Goal: Information Seeking & Learning: Learn about a topic

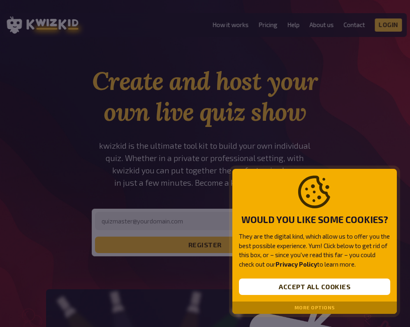
click at [228, 26] on div at bounding box center [205, 163] width 410 height 327
click at [312, 284] on button "Accept all cookies" at bounding box center [314, 286] width 151 height 16
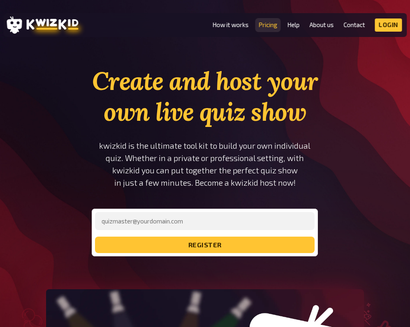
click at [265, 25] on link "Pricing" at bounding box center [267, 24] width 19 height 7
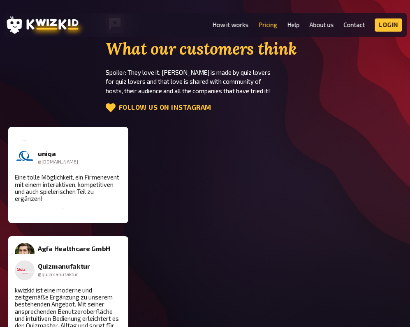
scroll to position [1353, 0]
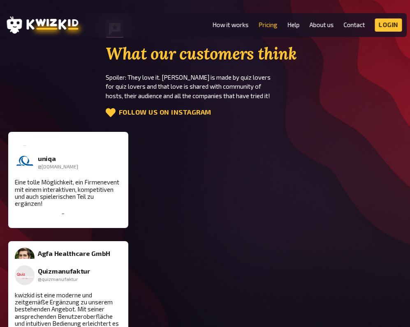
click at [284, 198] on div "kwizkid ist ein absoluter Volltreffer und hat uns durch seine unkomplizierte Ha…" at bounding box center [337, 193] width 107 height 43
drag, startPoint x: 26, startPoint y: 197, endPoint x: 60, endPoint y: 198, distance: 33.7
click at [288, 198] on div "kwizkid ist ein absoluter Volltreffer und hat uns durch seine unkomplizierte Ha…" at bounding box center [341, 193] width 107 height 43
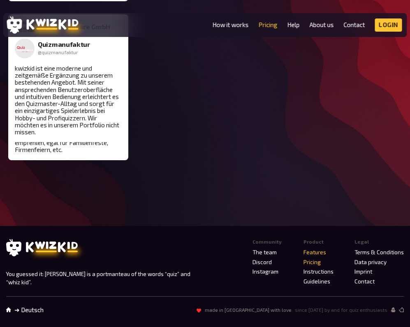
click at [313, 253] on link "Features" at bounding box center [314, 252] width 23 height 7
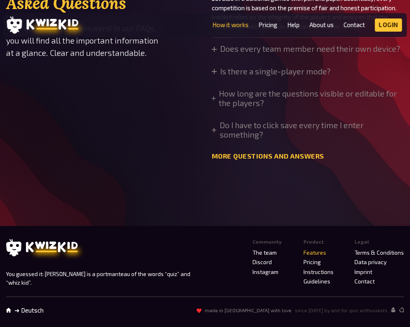
scroll to position [2779, 0]
click at [28, 313] on link "➜ Deutsch" at bounding box center [28, 310] width 29 height 7
